Goal: Transaction & Acquisition: Purchase product/service

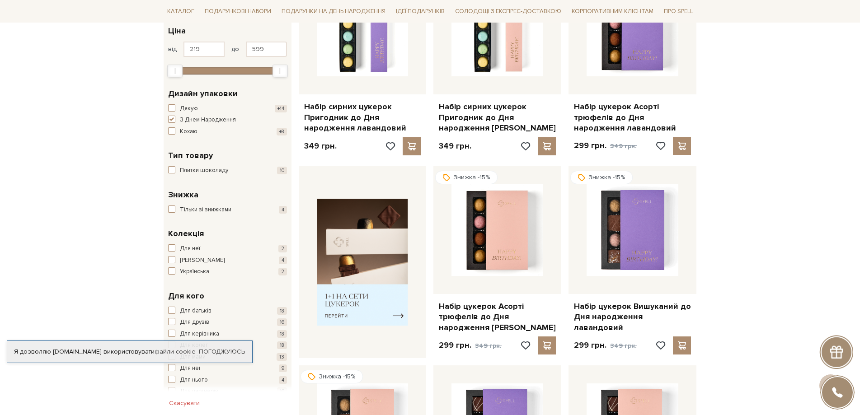
scroll to position [226, 0]
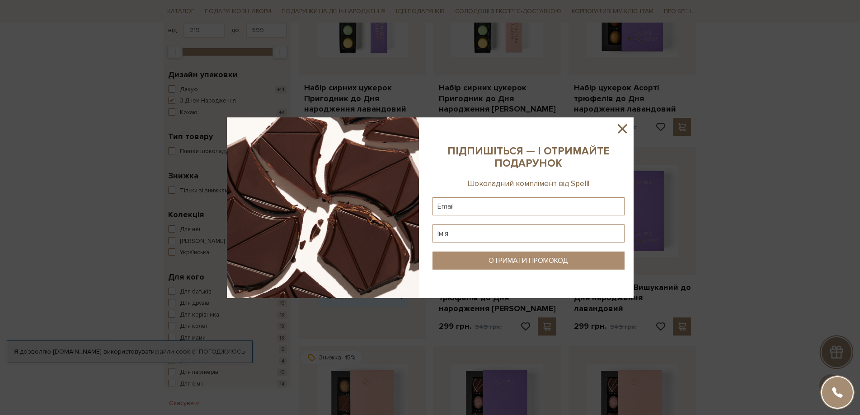
click at [623, 130] on icon at bounding box center [622, 128] width 15 height 15
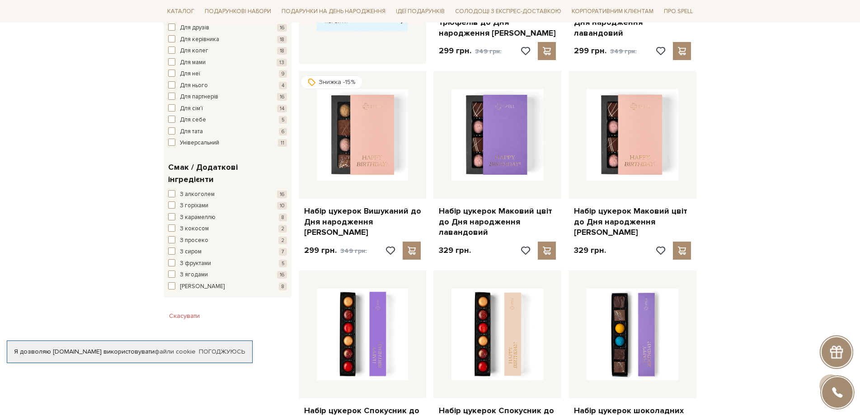
scroll to position [512, 0]
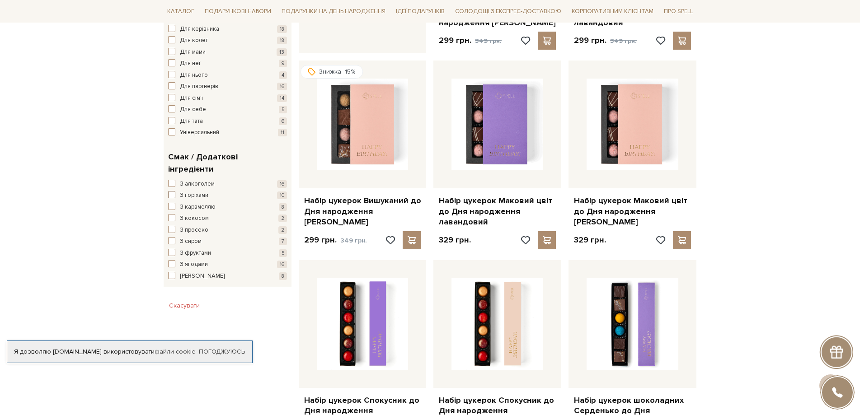
click at [172, 191] on span "button" at bounding box center [171, 194] width 7 height 7
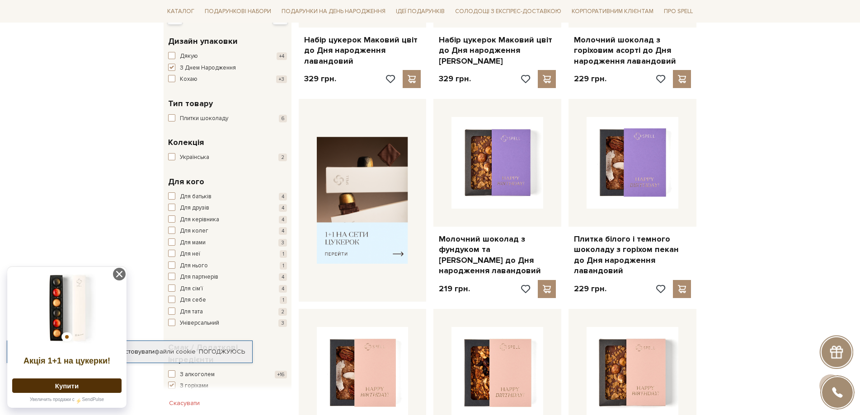
scroll to position [301, 0]
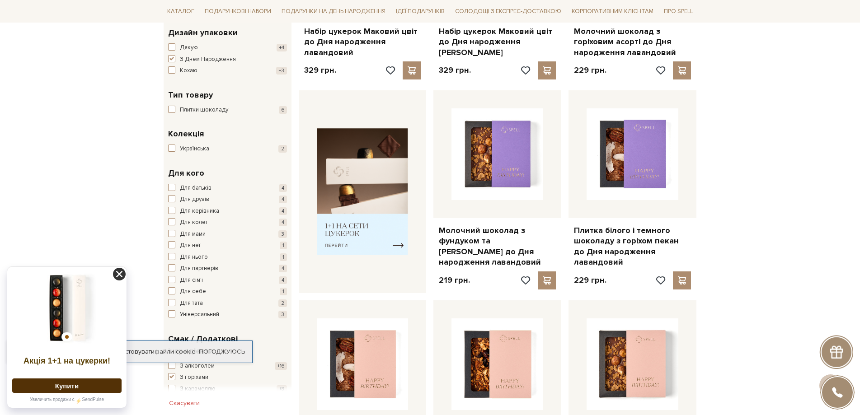
click at [118, 274] on icon at bounding box center [119, 274] width 13 height 13
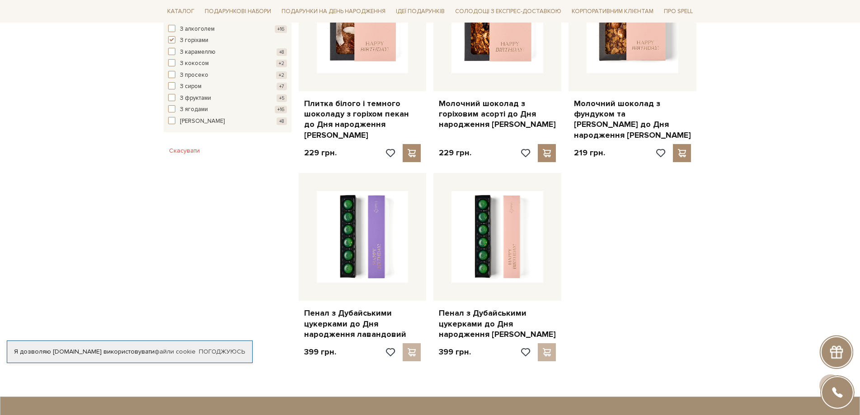
scroll to position [648, 0]
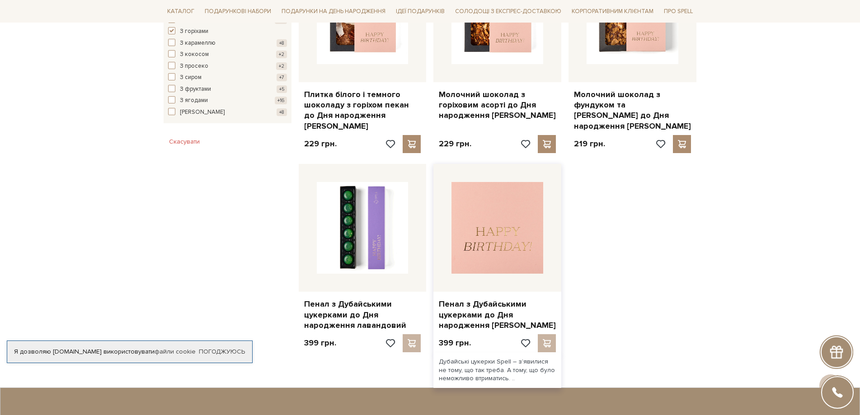
click at [514, 247] on img at bounding box center [498, 228] width 92 height 92
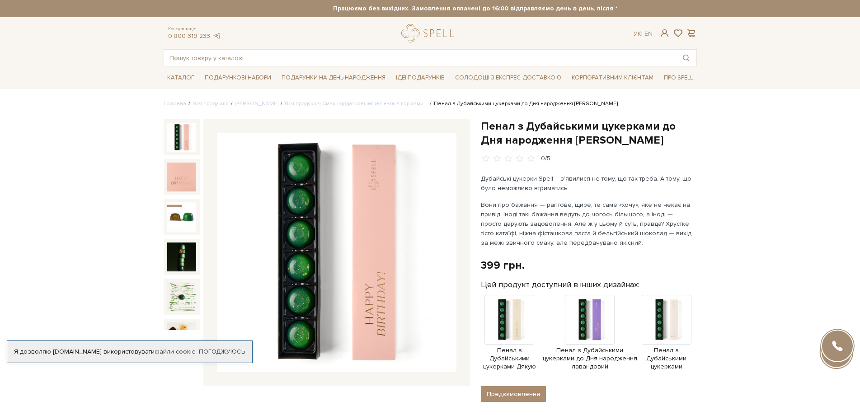
click at [308, 213] on img at bounding box center [337, 253] width 240 height 240
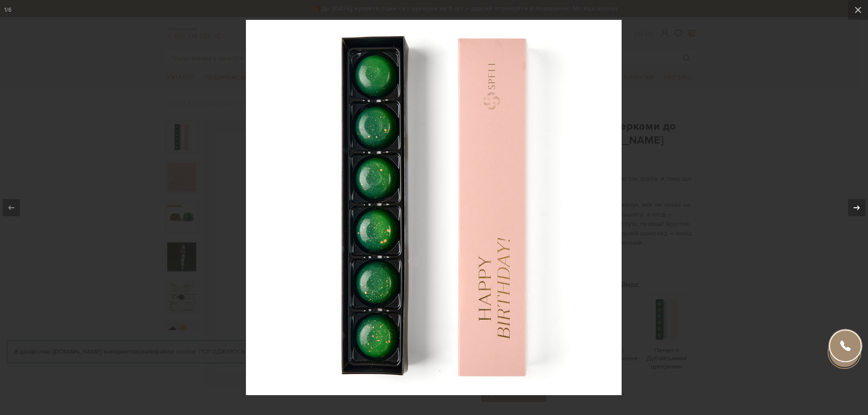
click at [860, 209] on icon at bounding box center [856, 208] width 11 height 11
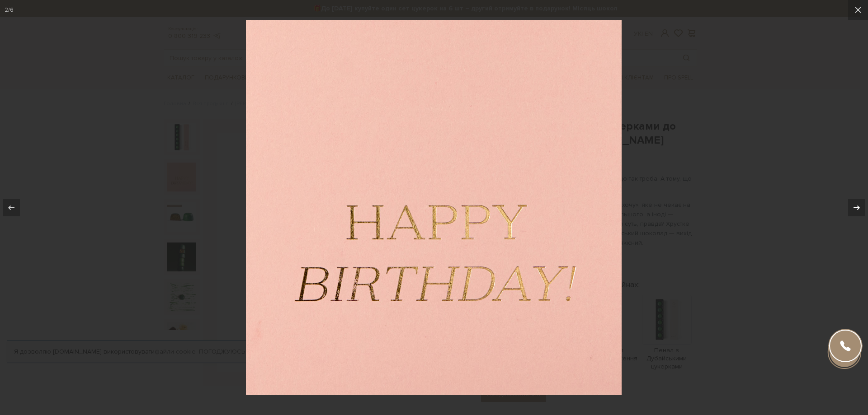
click at [860, 208] on icon at bounding box center [856, 208] width 11 height 11
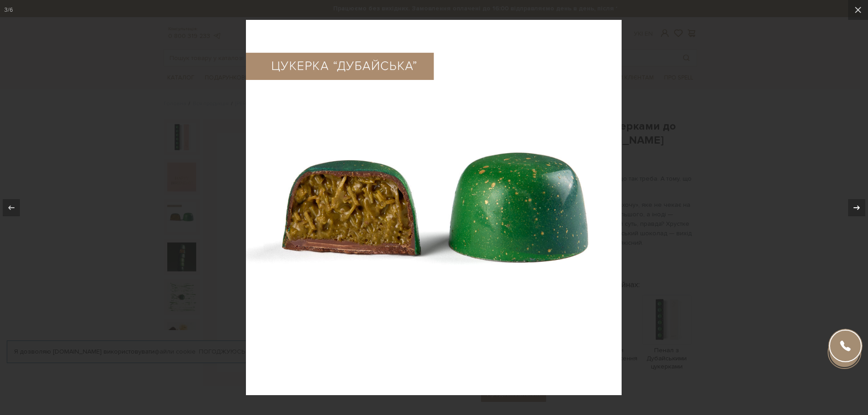
click at [860, 208] on div "3 / 6" at bounding box center [434, 207] width 868 height 415
